Goal: Find specific fact: Find specific fact

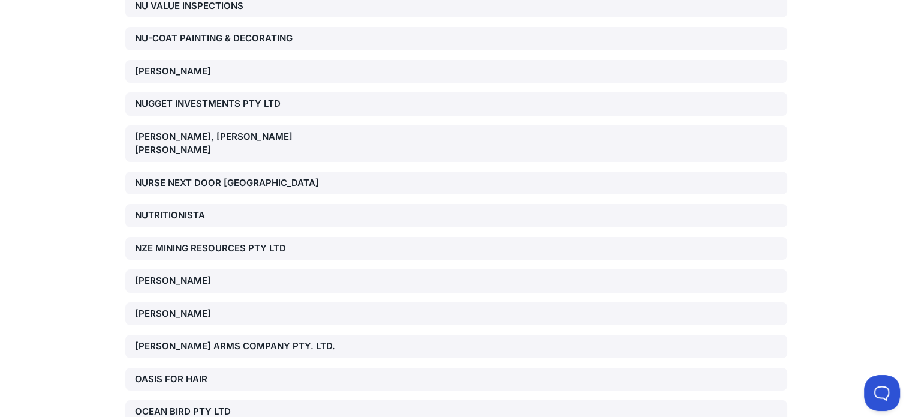
scroll to position [39340, 0]
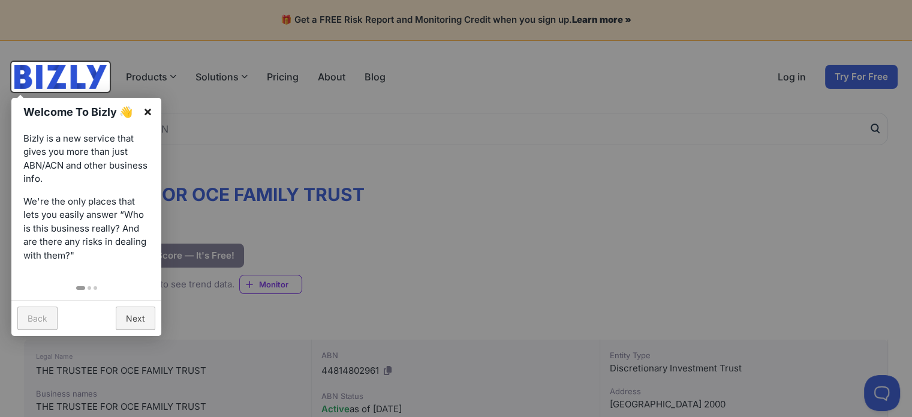
click at [149, 114] on link "×" at bounding box center [147, 111] width 27 height 27
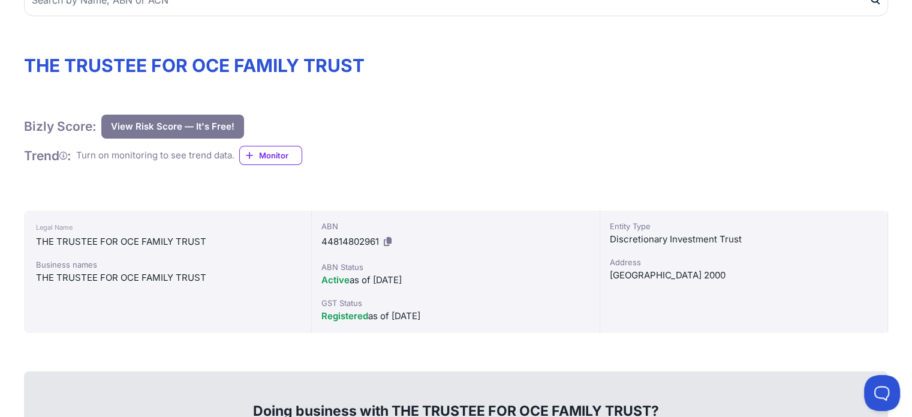
scroll to position [120, 0]
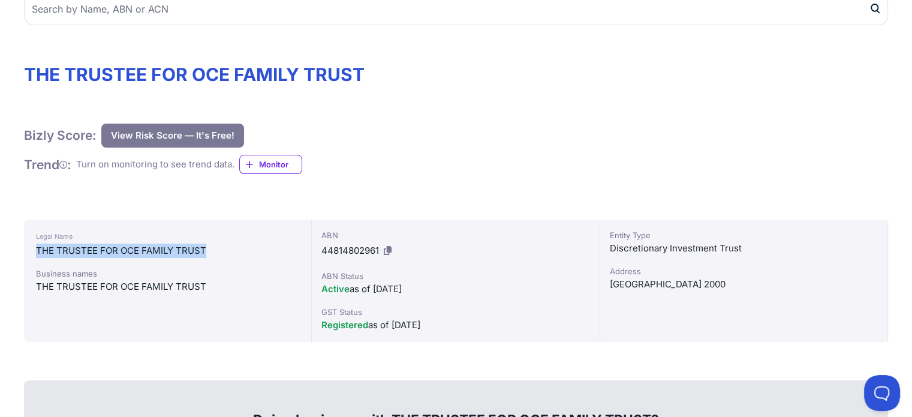
drag, startPoint x: 35, startPoint y: 249, endPoint x: 206, endPoint y: 254, distance: 170.9
click at [206, 254] on div "Legal Name THE TRUSTEE FOR OCE FAMILY TRUST Business names THE TRUSTEE FOR OCE …" at bounding box center [168, 280] width 288 height 122
copy div "THE TRUSTEE FOR OCE FAMILY TRUST"
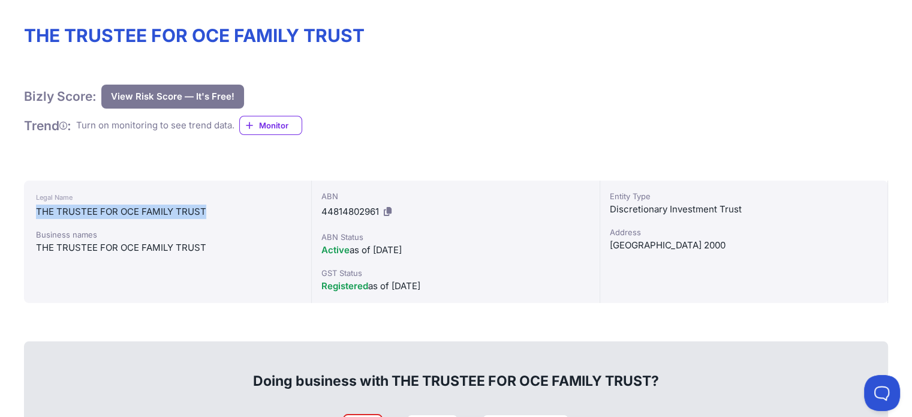
scroll to position [180, 0]
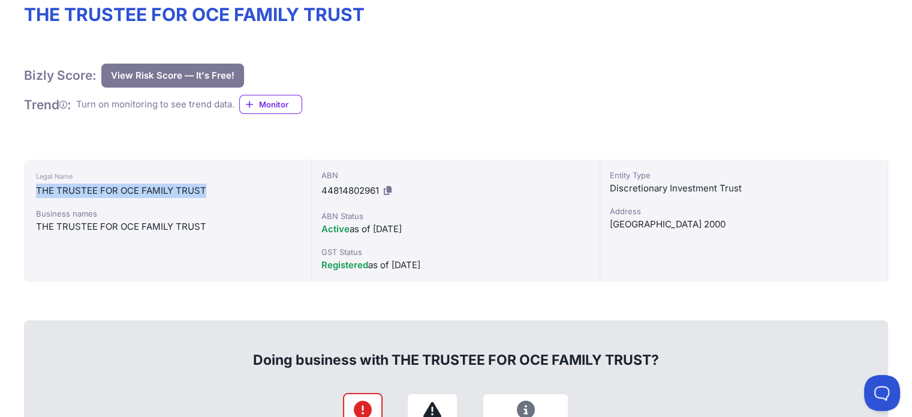
click at [388, 189] on icon at bounding box center [388, 190] width 8 height 9
copy div "THE TRUSTEE FOR OCE FAMILY TRUST"
drag, startPoint x: 214, startPoint y: 186, endPoint x: 41, endPoint y: 189, distance: 173.3
click at [39, 191] on div "THE TRUSTEE FOR OCE FAMILY TRUST" at bounding box center [167, 190] width 263 height 14
drag, startPoint x: 47, startPoint y: 186, endPoint x: 206, endPoint y: 189, distance: 158.9
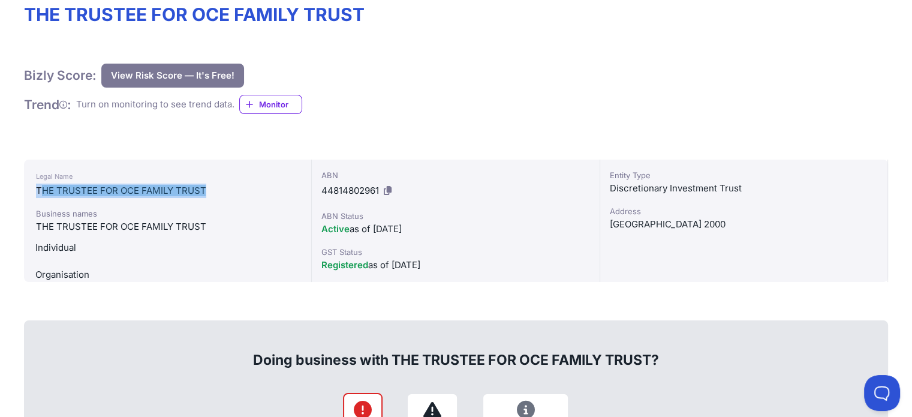
click at [206, 189] on div "Legal Name THE TRUSTEE FOR OCE FAMILY TRUST Business names THE TRUSTEE FOR OCE …" at bounding box center [168, 220] width 288 height 122
copy div "THE TRUSTEE FOR OCE FAMILY TRUST"
